Goal: Information Seeking & Learning: Check status

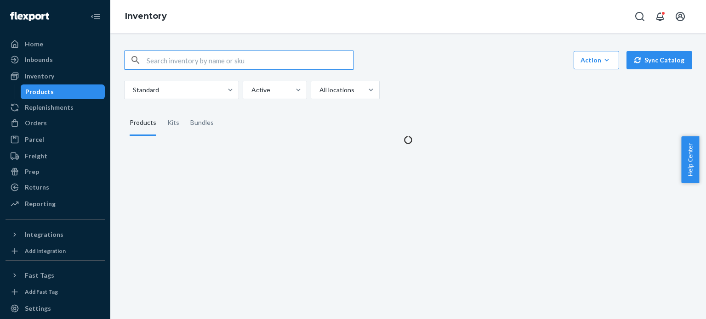
click at [193, 57] on input "text" at bounding box center [250, 60] width 207 height 18
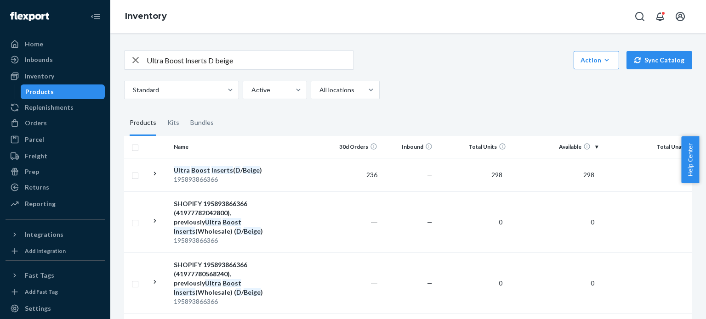
click at [319, 61] on input "Ultra Boost Inserts D beige" at bounding box center [250, 60] width 207 height 18
paste input "B / B"
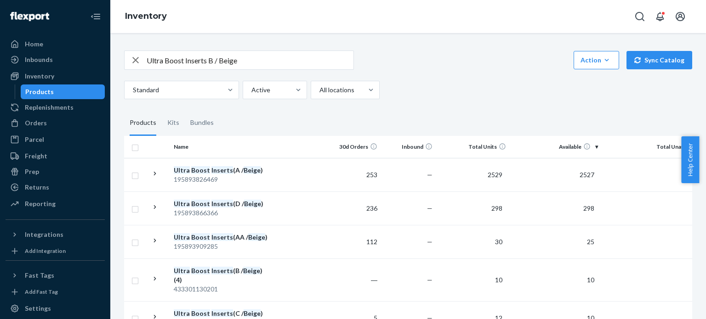
click at [302, 64] on input "Ultra Boost Inserts B / Beige" at bounding box center [250, 60] width 207 height 18
paste input "SKU 195893019106"
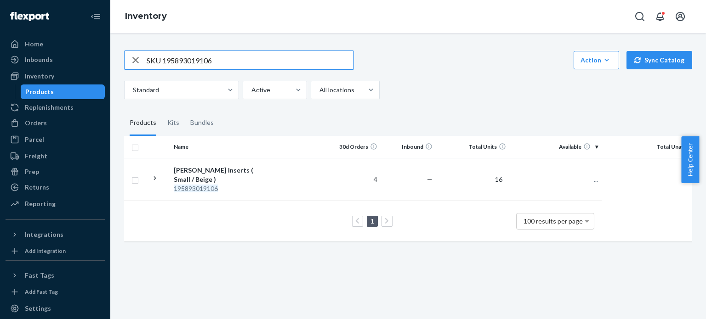
click at [163, 63] on input "SKU 195893019106" at bounding box center [250, 60] width 207 height 18
click at [217, 60] on input "SKU 195893019106" at bounding box center [250, 60] width 207 height 18
paste input "Ultra Boost Inserts D / Sand"
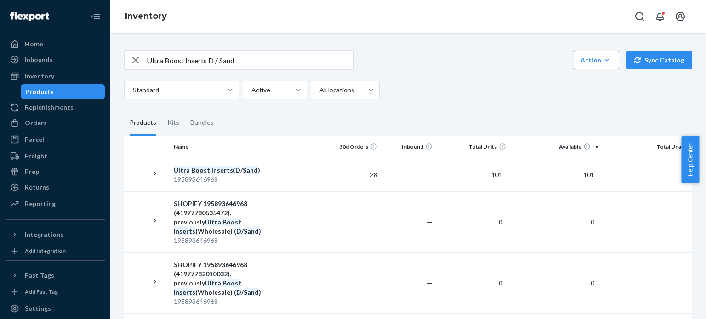
click at [246, 59] on input "Ultra Boost Inserts D / Sand" at bounding box center [250, 60] width 207 height 18
paste input "195893459230"
type input "195893459230"
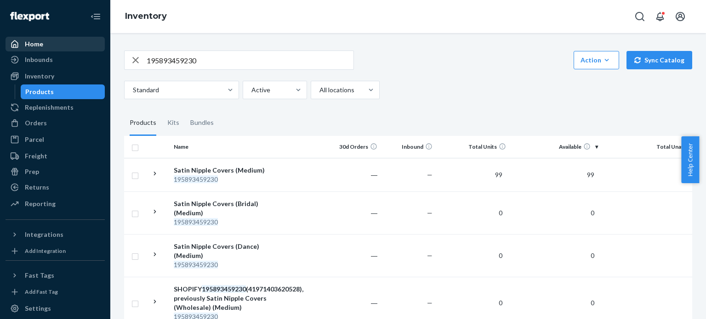
click at [37, 38] on div "Home" at bounding box center [54, 44] width 97 height 13
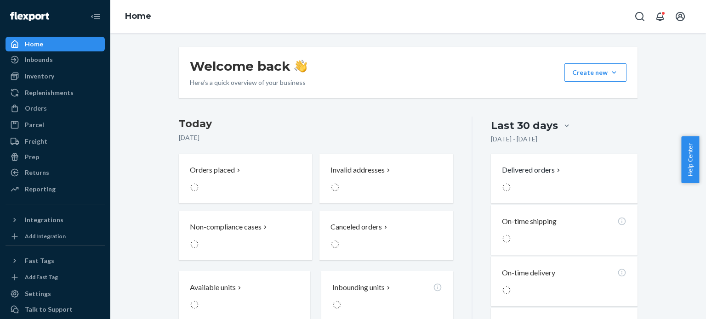
click at [37, 38] on div "Home" at bounding box center [54, 44] width 97 height 13
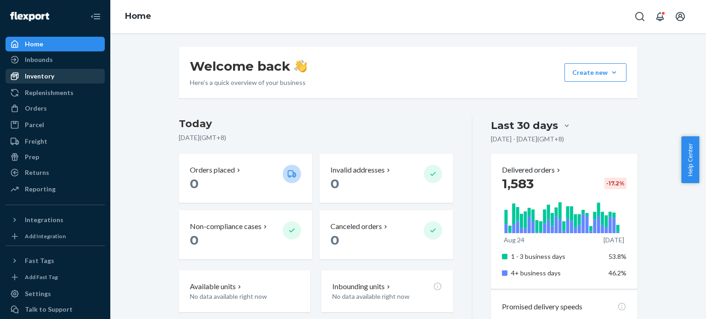
click at [49, 83] on link "Inventory" at bounding box center [55, 76] width 99 height 15
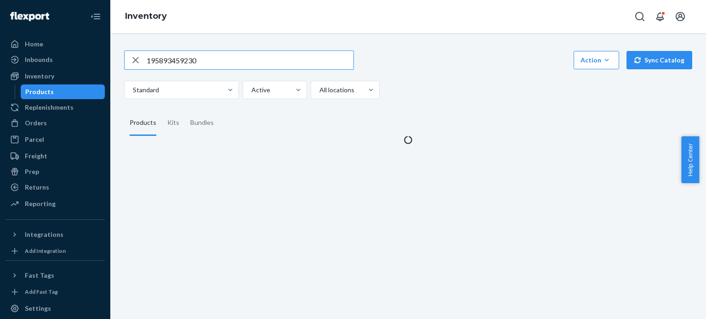
click at [168, 60] on input "195893459230" at bounding box center [250, 60] width 207 height 18
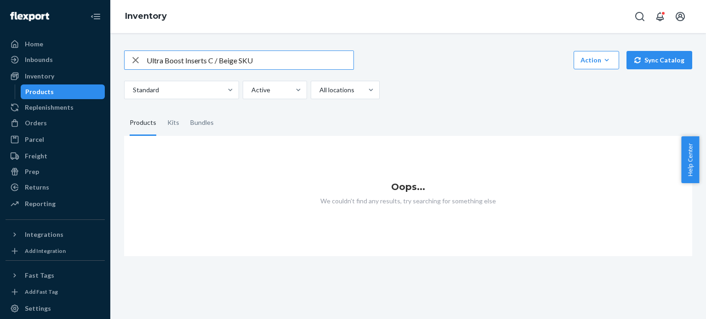
drag, startPoint x: 256, startPoint y: 62, endPoint x: 239, endPoint y: 63, distance: 17.0
click at [239, 63] on input "Ultra Boost Inserts C / Beige SKU" at bounding box center [250, 60] width 207 height 18
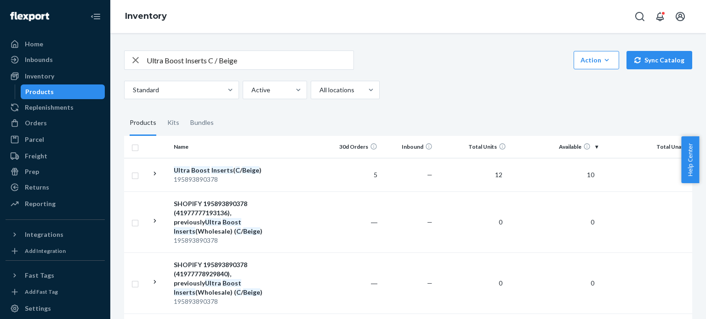
click at [263, 63] on input "Ultra Boost Inserts C / Beige" at bounding box center [250, 60] width 207 height 18
paste input "SKU 810114040003"
click at [164, 65] on input "SKU 810114040003" at bounding box center [250, 60] width 207 height 18
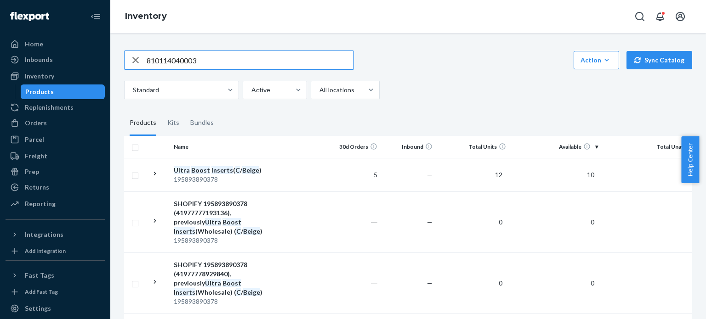
type input "810114040003"
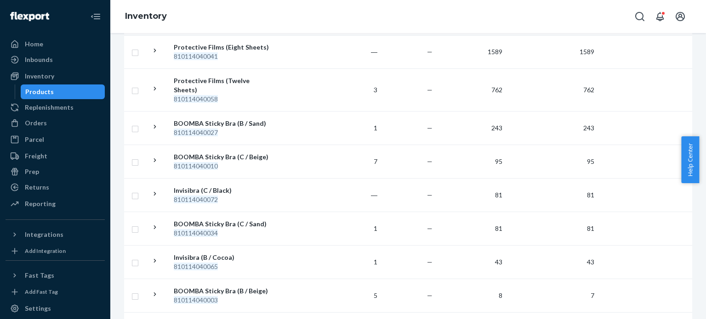
scroll to position [138, 0]
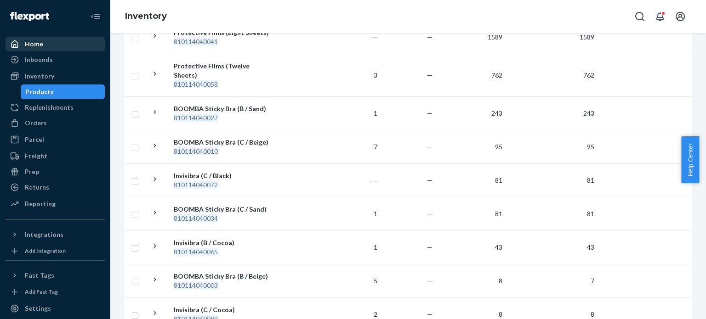
click at [37, 44] on div "Home" at bounding box center [34, 44] width 18 height 9
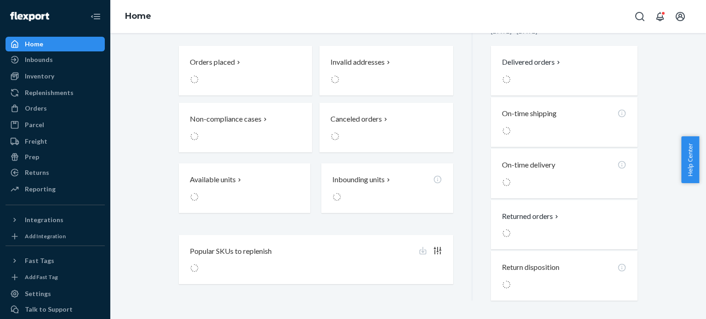
click at [37, 44] on div "Home" at bounding box center [34, 44] width 18 height 9
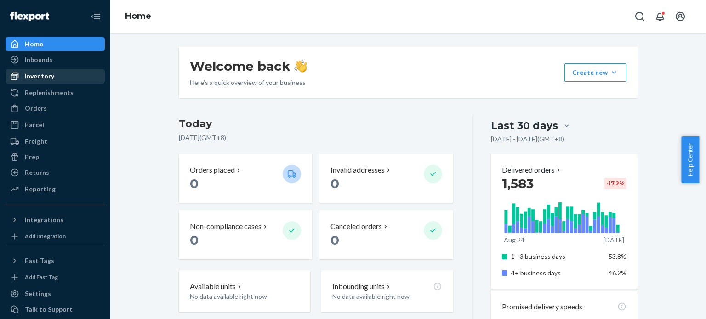
click at [54, 82] on div "Inventory" at bounding box center [54, 76] width 97 height 13
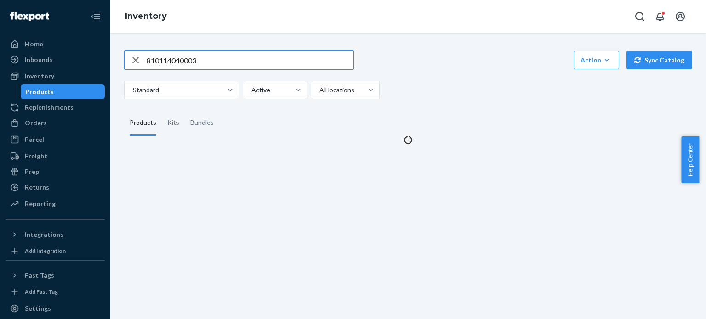
click at [218, 64] on input "810114040003" at bounding box center [250, 60] width 207 height 18
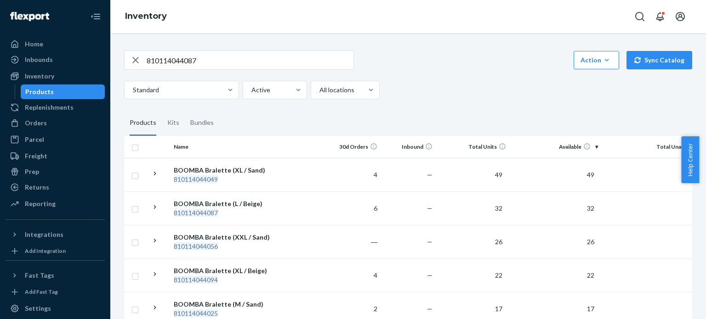
click at [230, 66] on input "810114044087" at bounding box center [250, 60] width 207 height 18
paste input "0164"
click at [235, 57] on input "810114040164" at bounding box center [250, 60] width 207 height 18
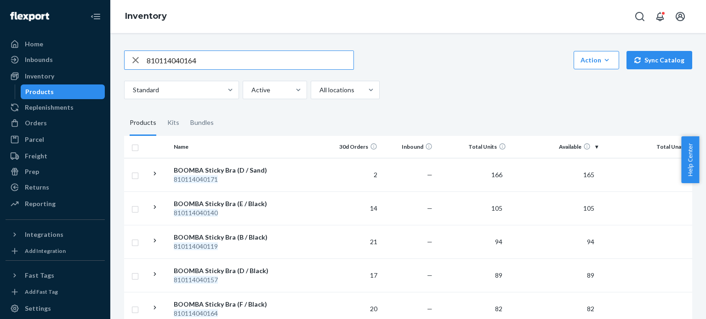
paste input "SKU 810114048085"
click at [164, 55] on input "SKU 810114048085" at bounding box center [250, 60] width 207 height 18
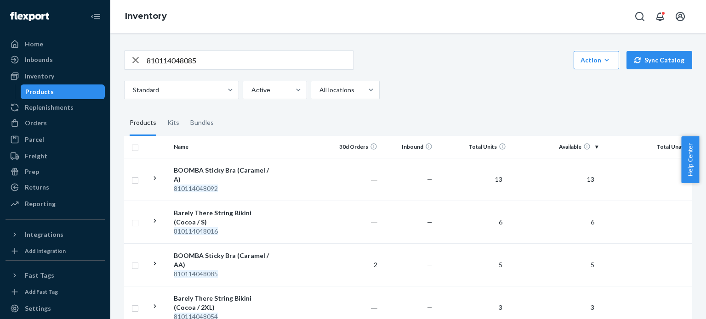
click at [255, 62] on input "810114048085" at bounding box center [250, 60] width 207 height 18
paste input "4001"
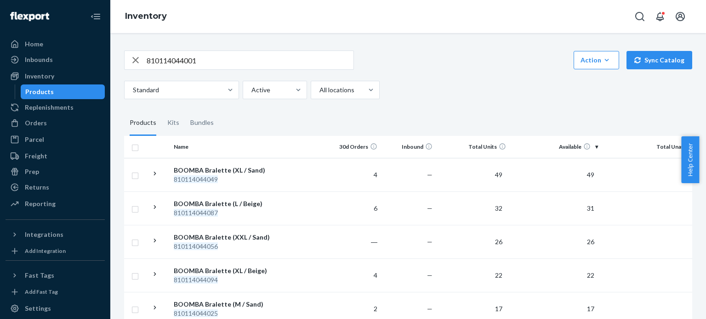
click at [220, 65] on input "810114044001" at bounding box center [250, 60] width 207 height 18
click at [261, 60] on input "810114044001" at bounding box center [250, 60] width 207 height 18
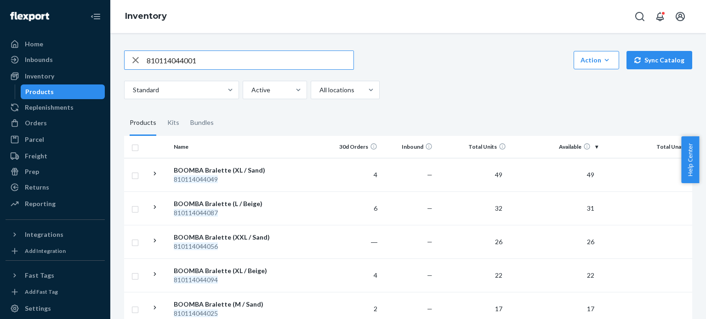
paste input "Ultra Boost Inserts D / Beige"
type input "Ultra Boost Inserts D / Beige"
